Goal: Find specific page/section: Find specific page/section

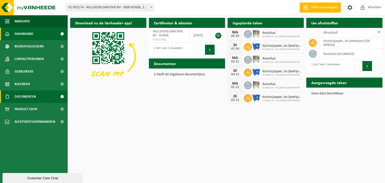
click at [30, 97] on span "Documenten" at bounding box center [25, 96] width 21 height 13
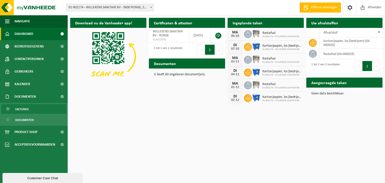
click at [27, 105] on span "Facturen" at bounding box center [21, 109] width 13 height 10
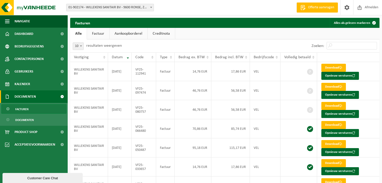
click at [160, 35] on link "Creditnota" at bounding box center [160, 34] width 27 height 12
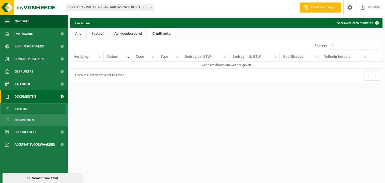
click at [129, 37] on link "Aankoopborderel" at bounding box center [128, 34] width 38 height 12
click at [104, 36] on link "Factuur" at bounding box center [98, 34] width 22 height 12
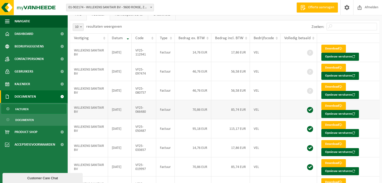
scroll to position [19, 0]
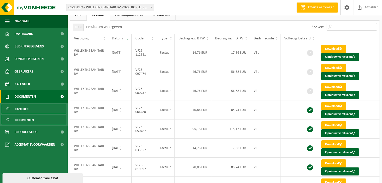
click at [17, 120] on span "Documenten" at bounding box center [24, 120] width 19 height 10
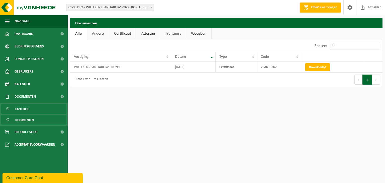
click at [23, 109] on span "Facturen" at bounding box center [21, 109] width 13 height 10
